Goal: Information Seeking & Learning: Learn about a topic

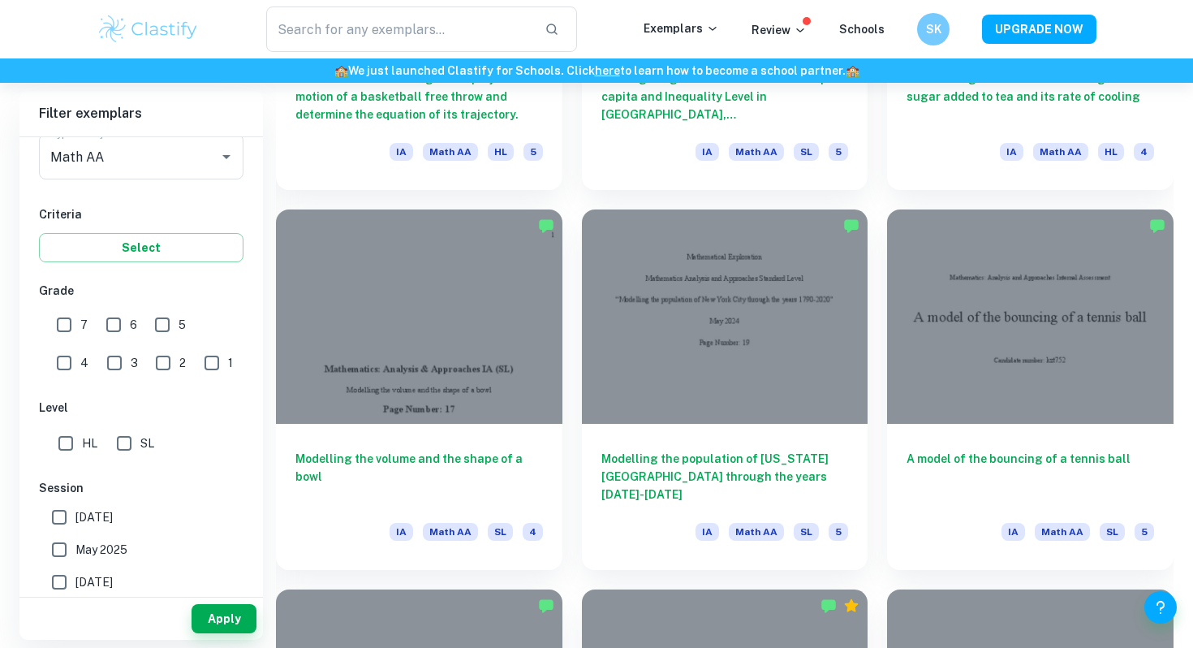
scroll to position [5713, 0]
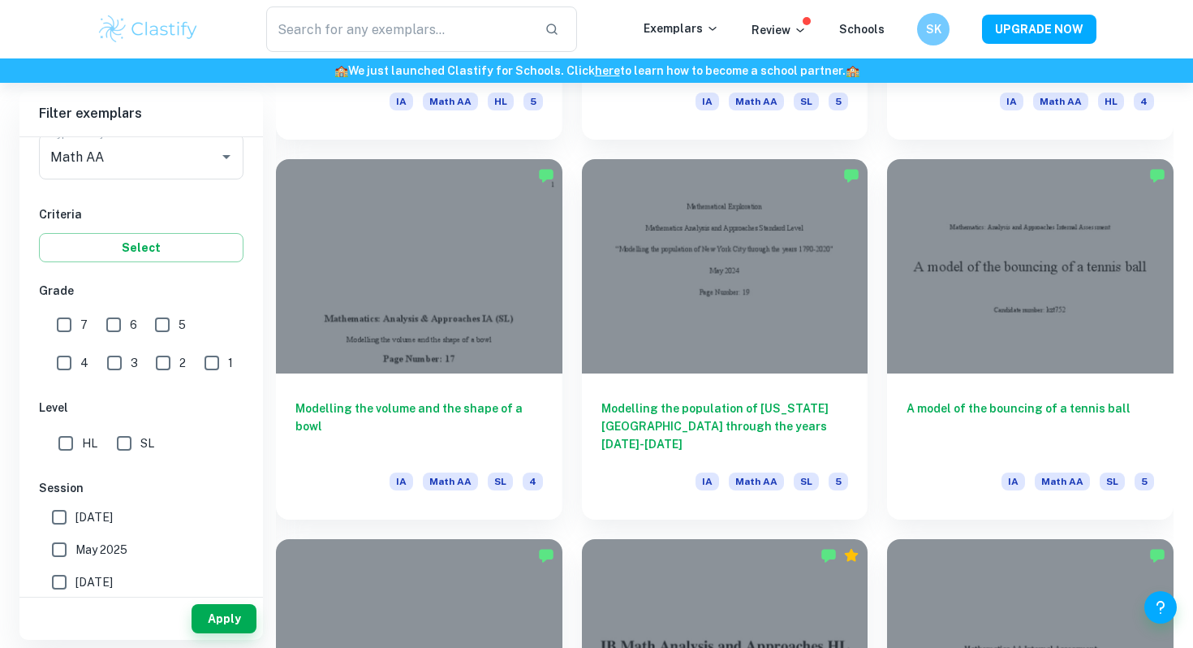
click at [122, 324] on input "6" at bounding box center [113, 324] width 32 height 32
checkbox input "true"
click at [232, 623] on button "Apply" at bounding box center [224, 618] width 65 height 29
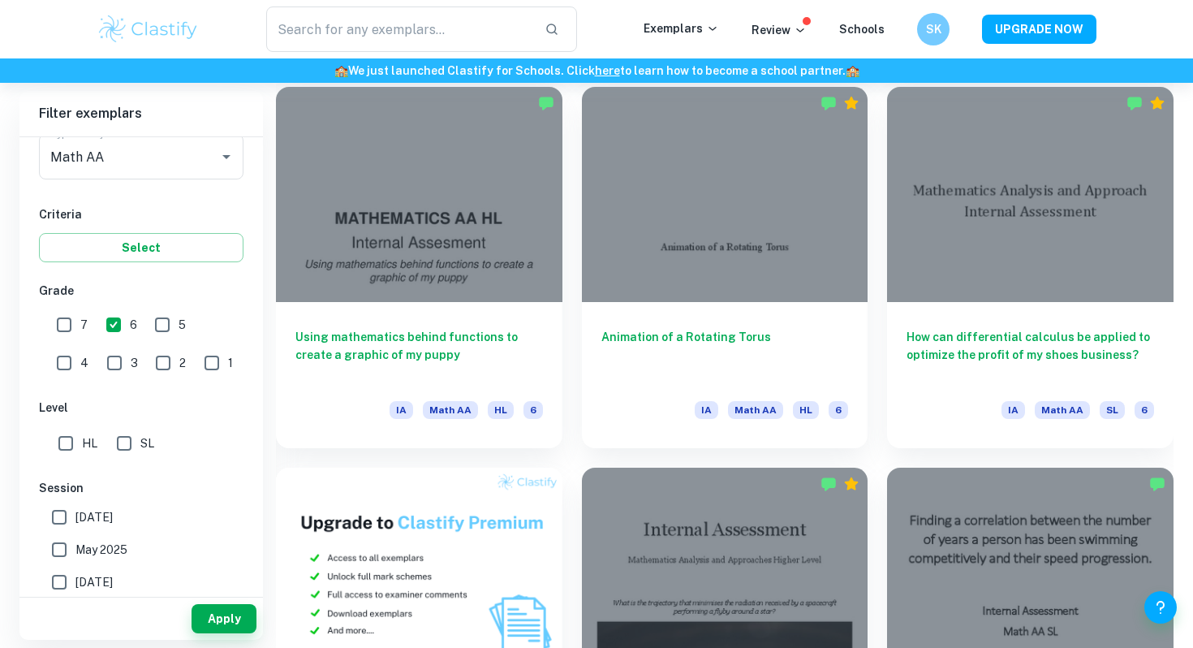
scroll to position [6924, 0]
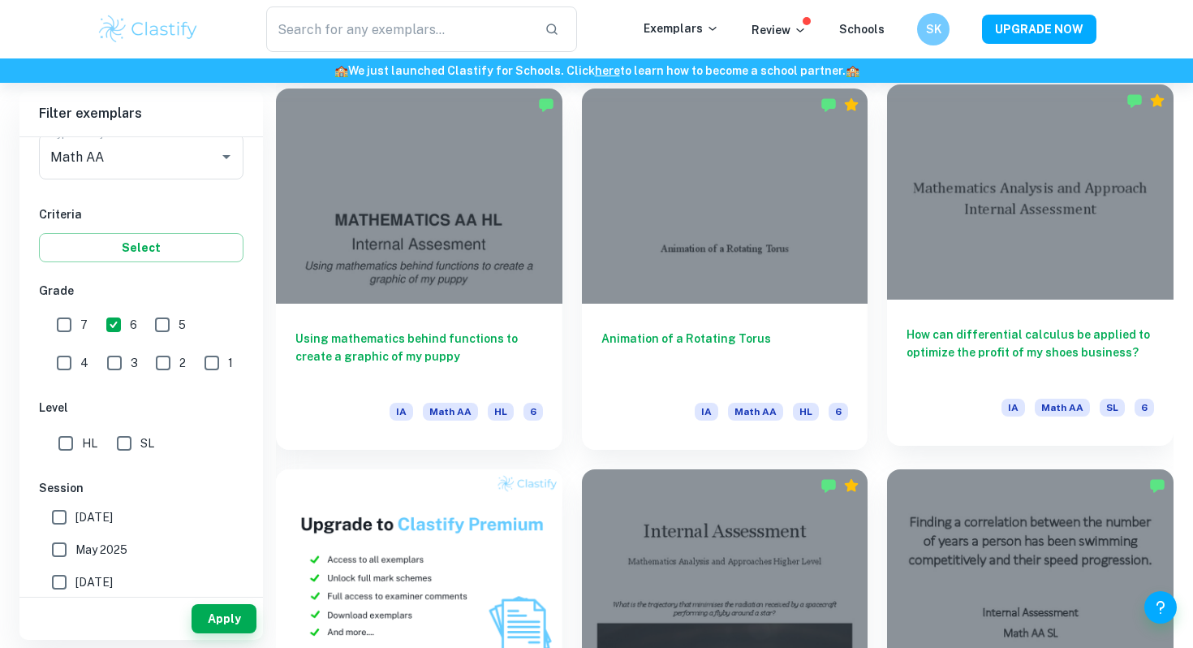
click at [999, 301] on div "How can differential calculus be applied to optimize the profit of my shoes bus…" at bounding box center [1030, 373] width 287 height 146
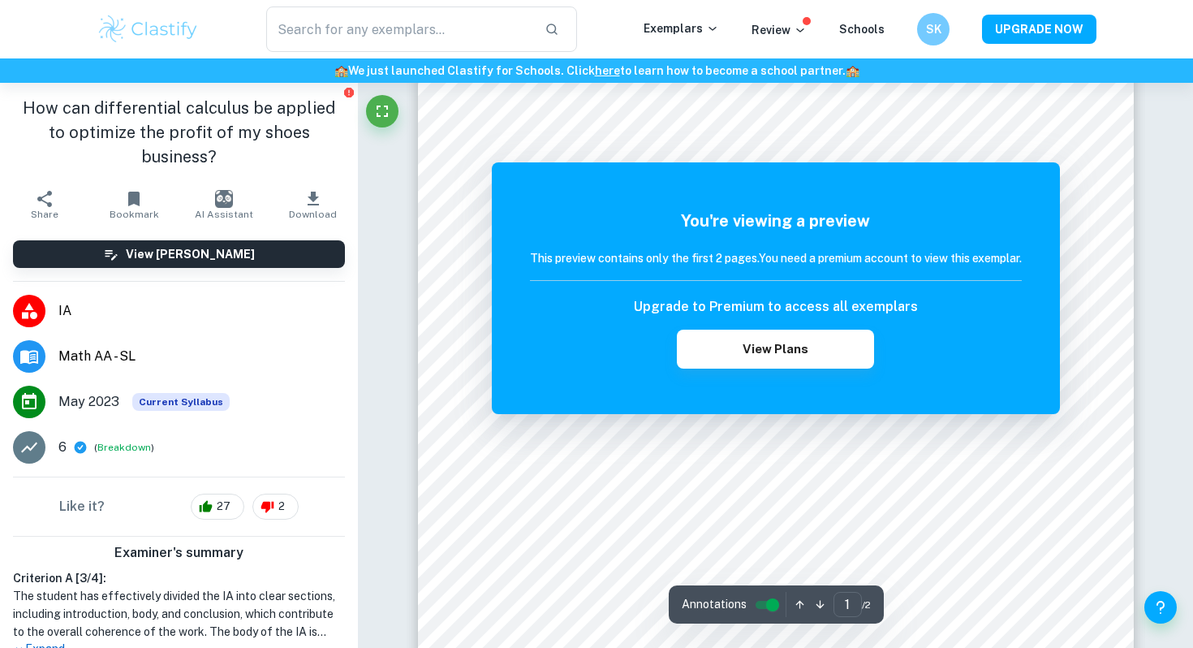
scroll to position [113, 0]
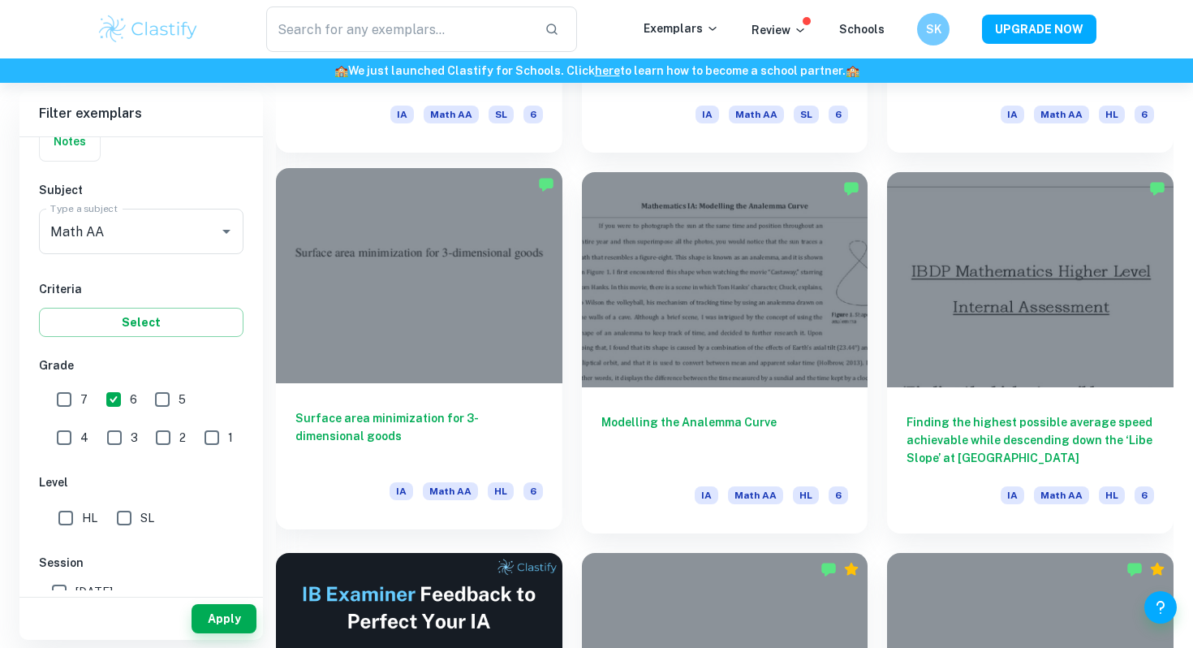
scroll to position [8362, 0]
